Goal: Task Accomplishment & Management: Manage account settings

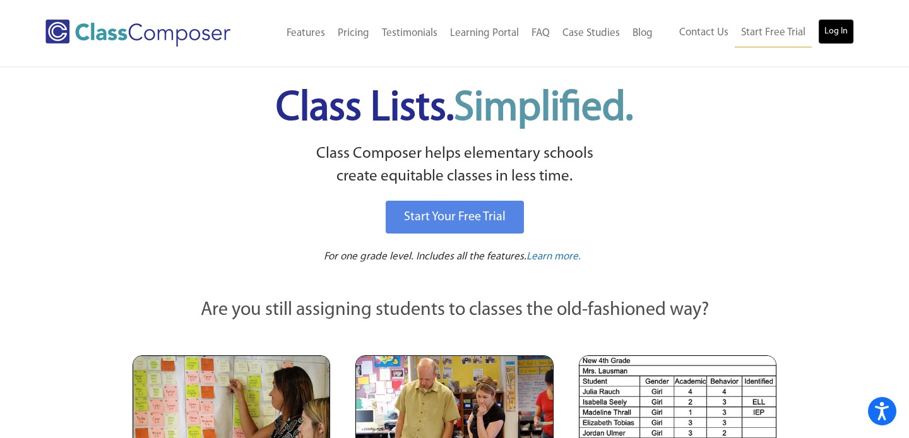
click at [841, 29] on link "Log In" at bounding box center [836, 31] width 36 height 25
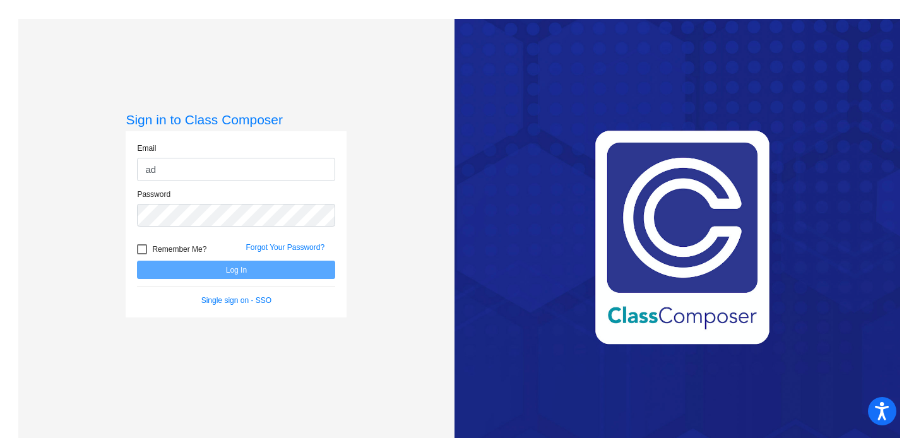
type input "adriana.baker@svusd.org"
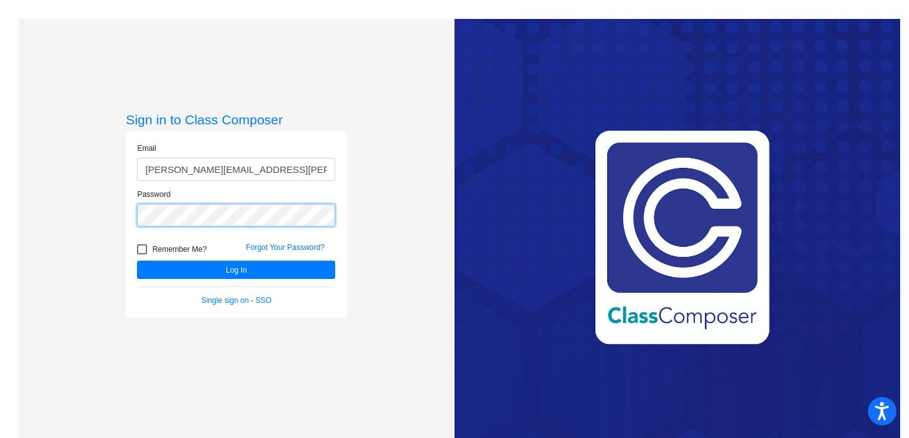
click at [137, 261] on button "Log In" at bounding box center [236, 270] width 198 height 18
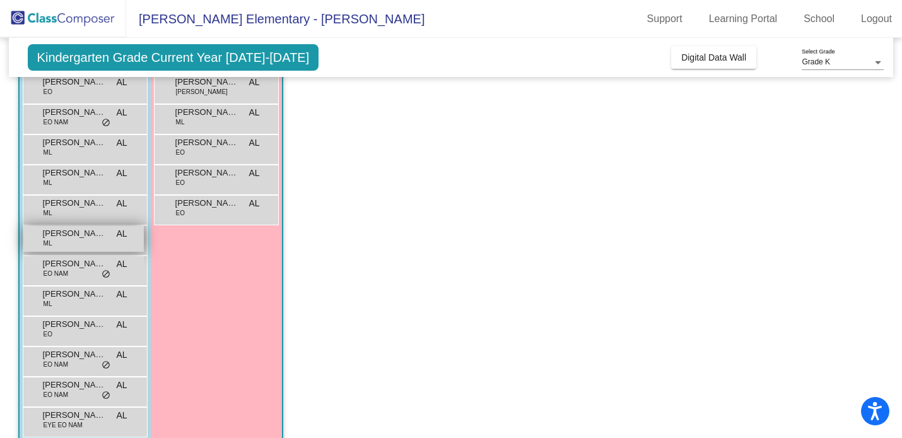
scroll to position [299, 0]
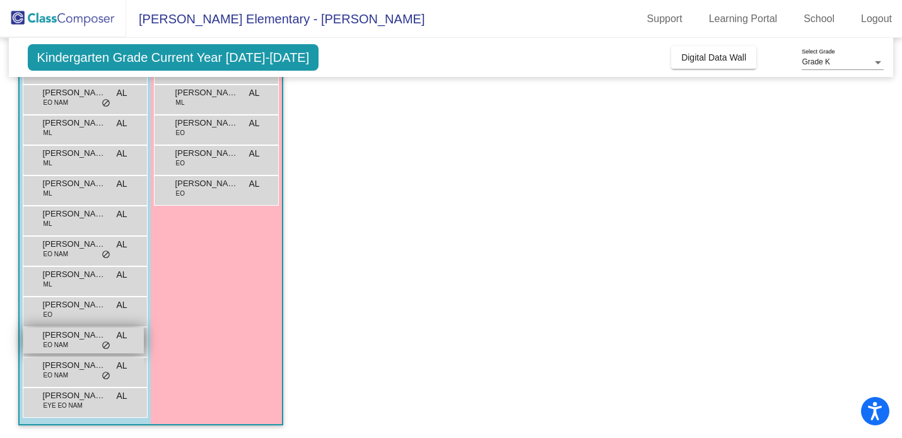
click at [69, 336] on span "Robert Shake" at bounding box center [74, 335] width 63 height 13
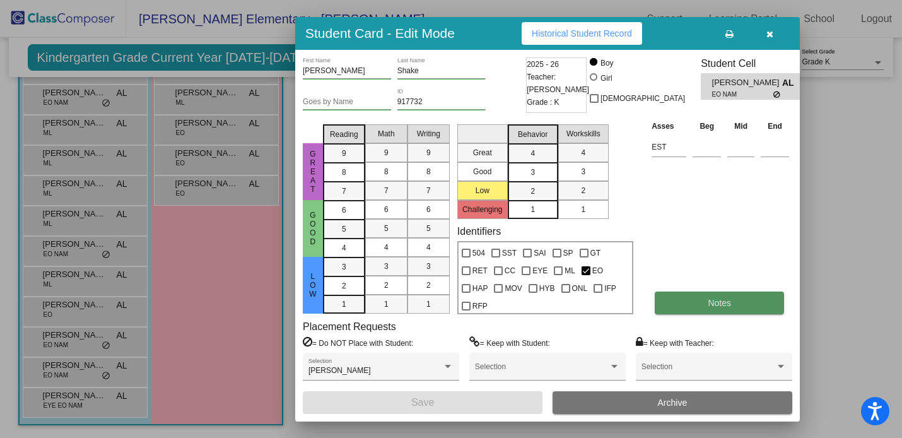
click at [738, 308] on button "Notes" at bounding box center [719, 303] width 129 height 23
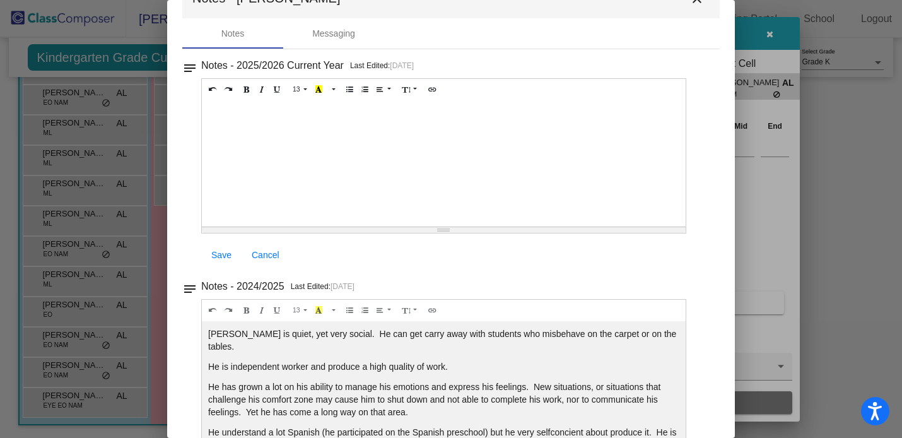
scroll to position [0, 0]
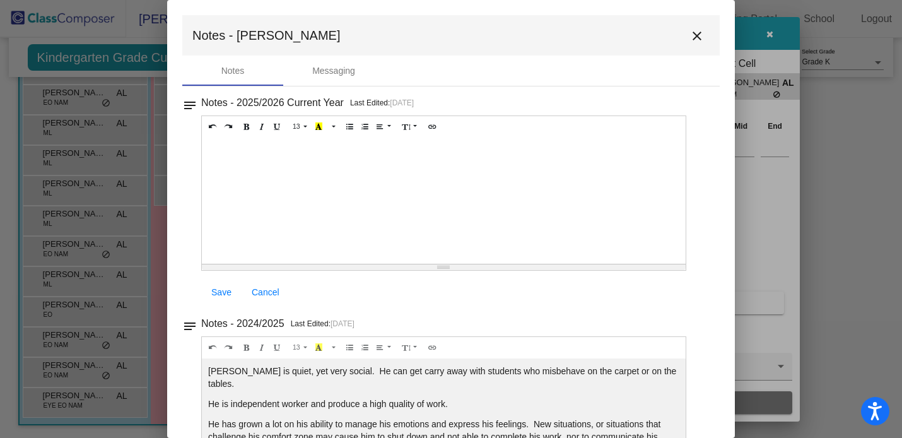
click at [694, 32] on mat-icon "close" at bounding box center [697, 35] width 15 height 15
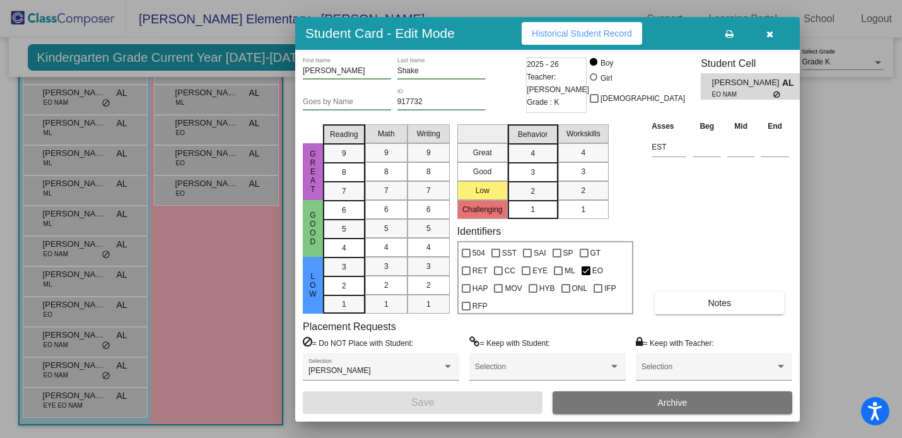
click at [78, 88] on div at bounding box center [451, 219] width 902 height 438
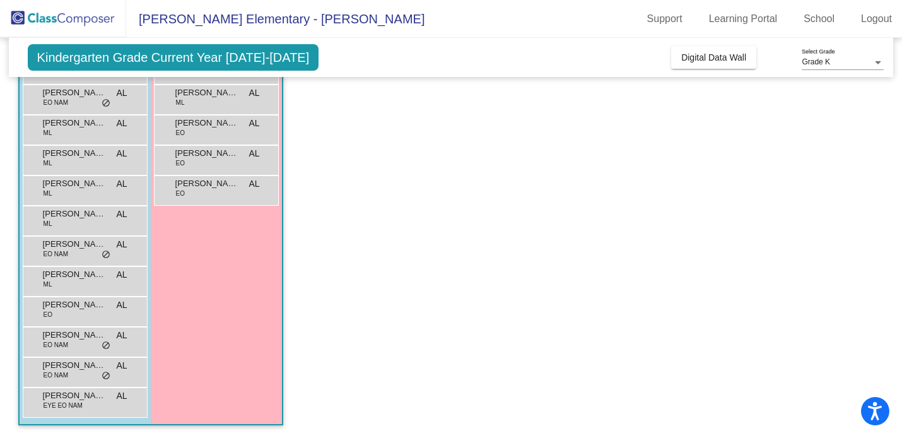
click at [78, 88] on span "Jax Hernandez" at bounding box center [74, 92] width 63 height 13
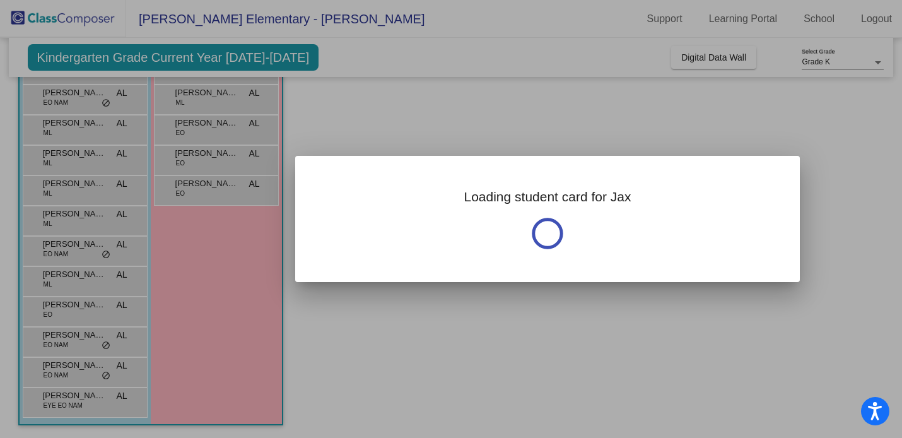
click at [78, 88] on div at bounding box center [451, 219] width 902 height 438
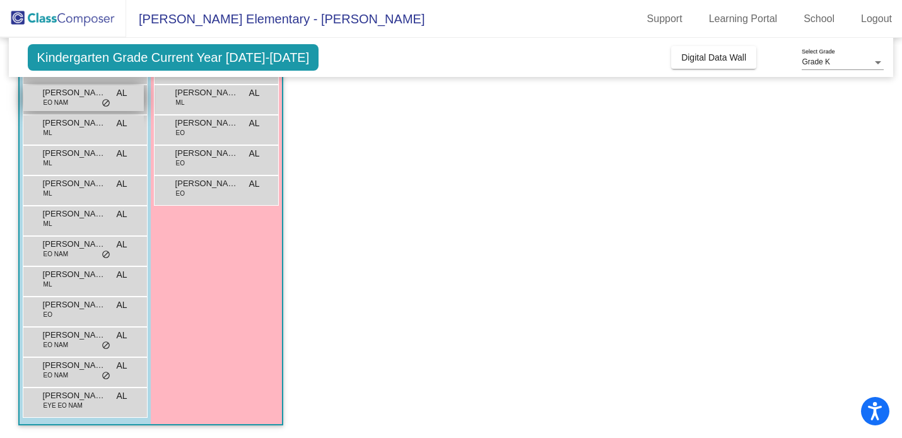
click at [88, 96] on span "Jax Hernandez" at bounding box center [74, 92] width 63 height 13
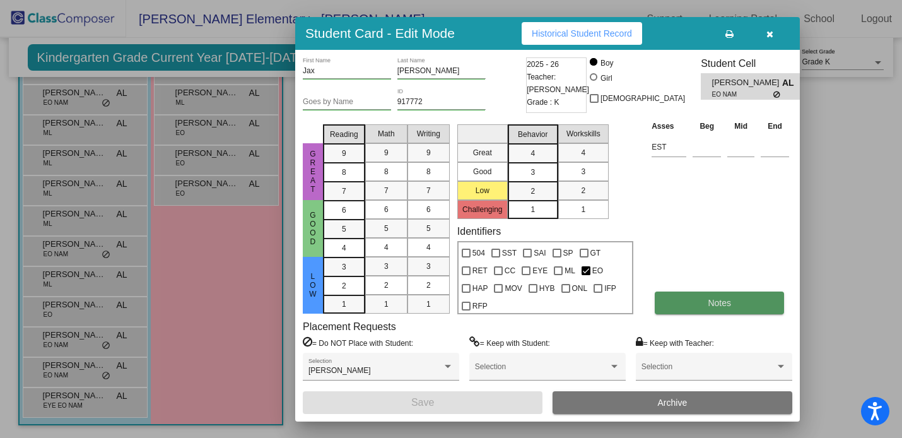
click at [699, 301] on button "Notes" at bounding box center [719, 303] width 129 height 23
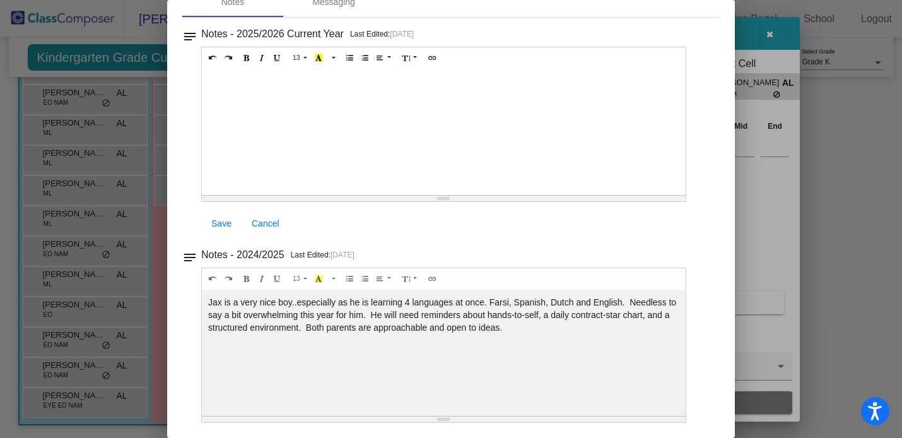
scroll to position [69, 0]
